Goal: Find specific page/section

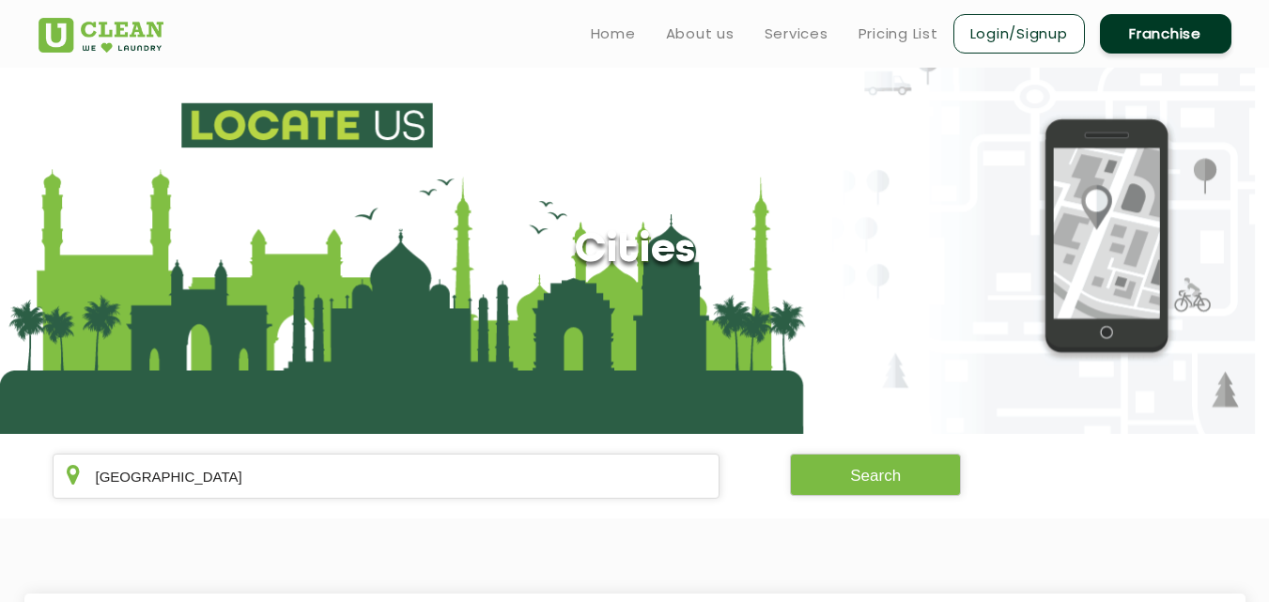
type input "[GEOGRAPHIC_DATA]"
click at [873, 485] on button "Search" at bounding box center [875, 475] width 171 height 42
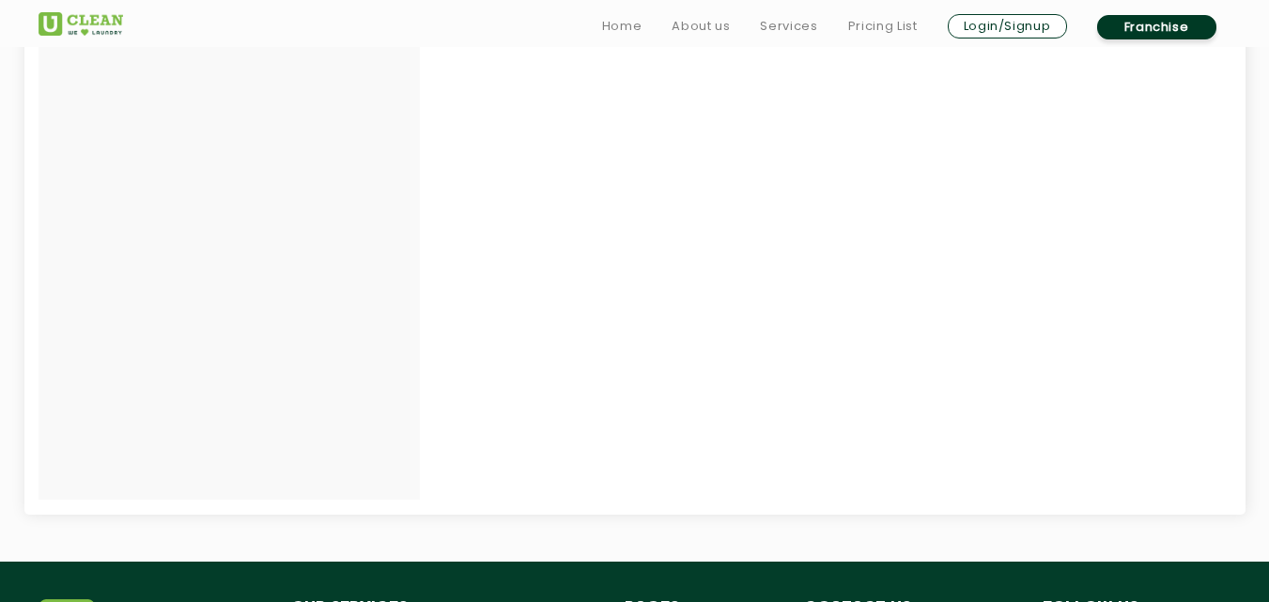
scroll to position [151, 0]
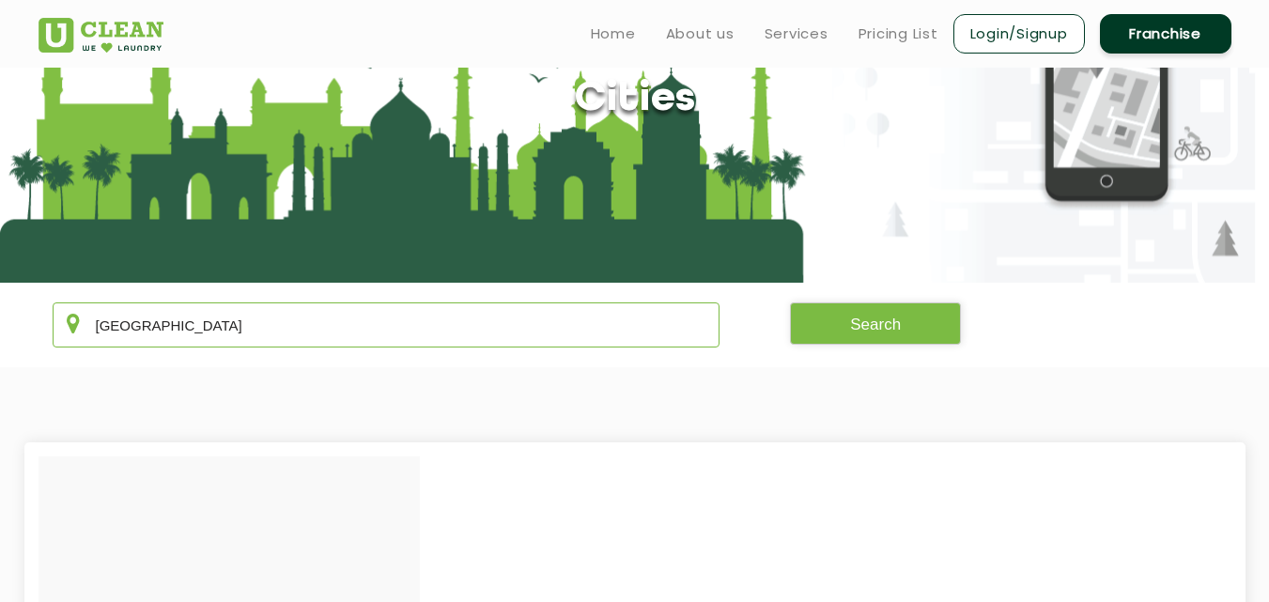
drag, startPoint x: 320, startPoint y: 310, endPoint x: 59, endPoint y: 300, distance: 261.4
click at [59, 300] on section "[GEOGRAPHIC_DATA] Search" at bounding box center [634, 325] width 1269 height 85
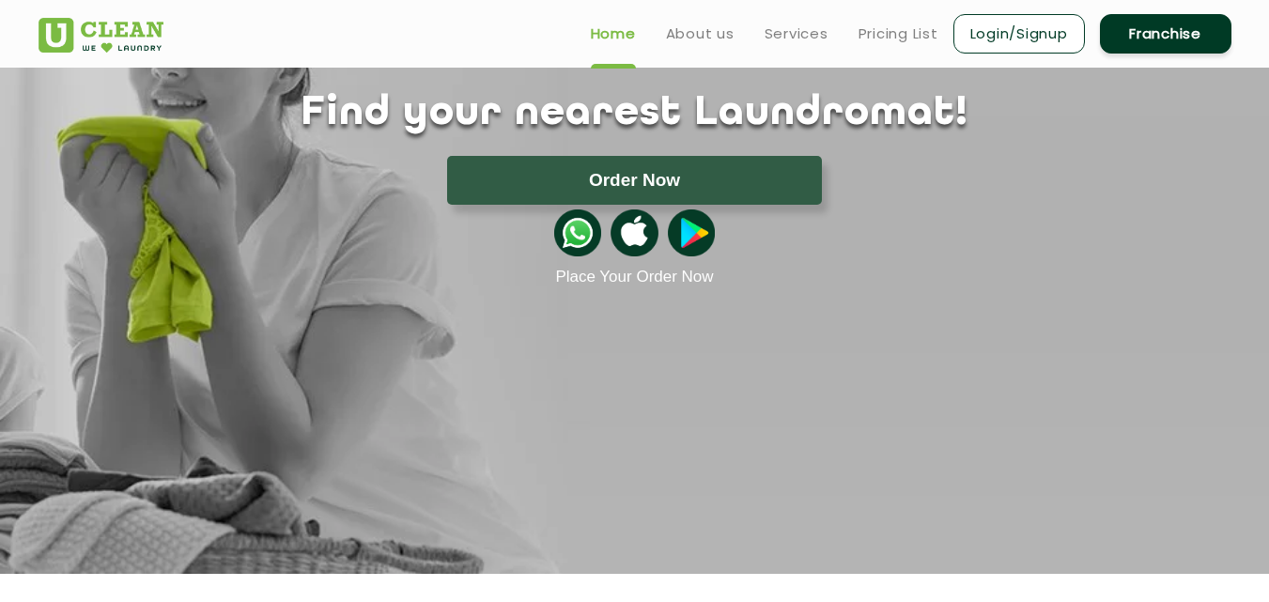
scroll to position [2780, 0]
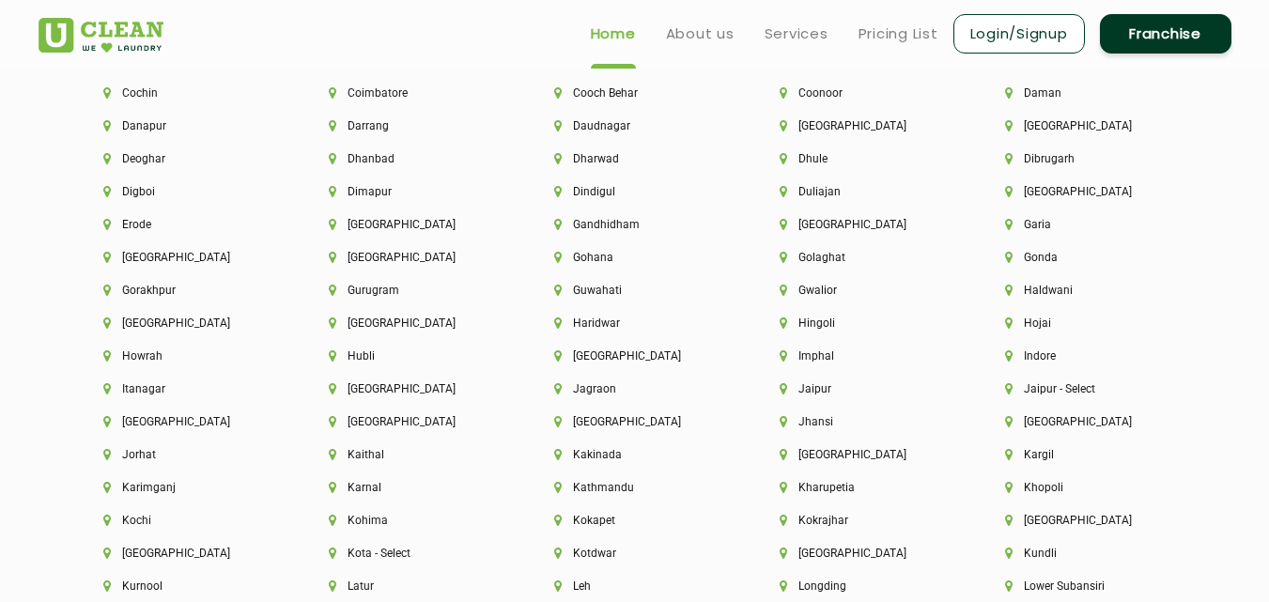
scroll to position [3766, 0]
